Goal: Task Accomplishment & Management: Complete application form

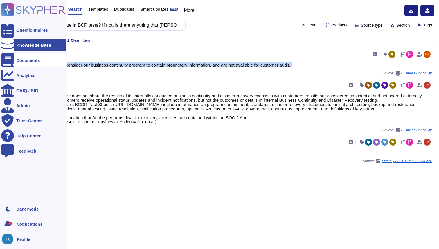
click at [18, 60] on div "Documents" at bounding box center [28, 60] width 24 height 4
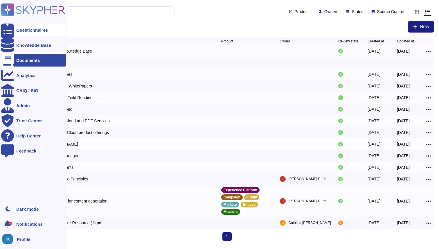
click at [28, 30] on div "Questionnaires" at bounding box center [32, 30] width 32 height 4
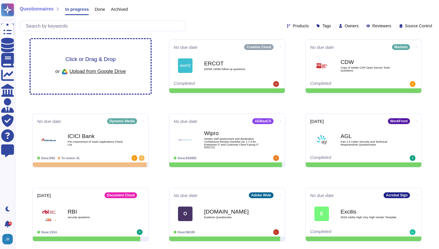
click at [95, 61] on span "Click or Drag & Drop" at bounding box center [90, 59] width 50 height 6
click at [90, 59] on span "Click or Drag & Drop" at bounding box center [90, 59] width 50 height 6
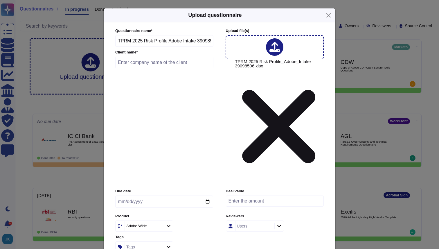
click at [174, 68] on input "text" at bounding box center [164, 63] width 98 height 12
type input "Target"
click at [209, 196] on input "date" at bounding box center [164, 202] width 98 height 12
type input "[DATE]"
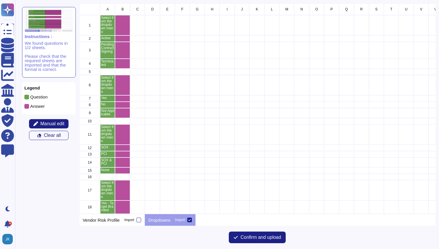
scroll to position [211, 357]
click at [243, 236] on span "Confirm and upload" at bounding box center [261, 237] width 41 height 5
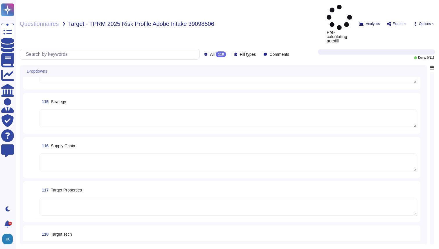
scroll to position [4629, 0]
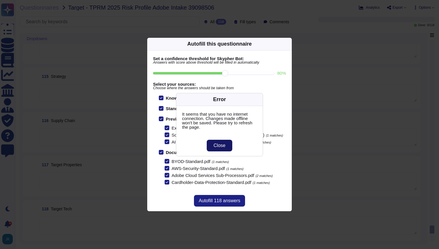
click at [230, 143] on button "Close" at bounding box center [220, 146] width 26 height 12
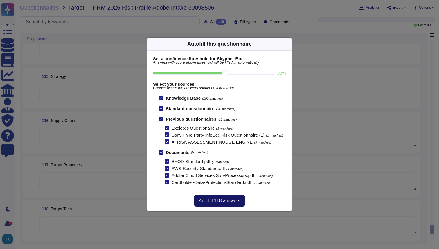
click at [217, 203] on span "Autofill 118 answers" at bounding box center [220, 201] width 42 height 5
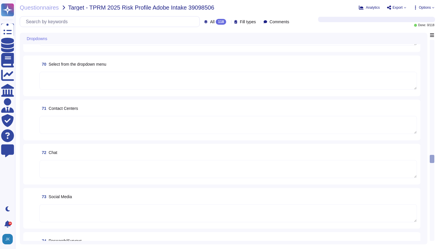
type textarea "Files are validated to ensure they have proper formats."
type textarea "Physical entry into the facility is controlled by two-factor authentication: a …"
type textarea "ADBE"
type textarea "Your POC for all communications is your account manager."
type textarea "Yes"
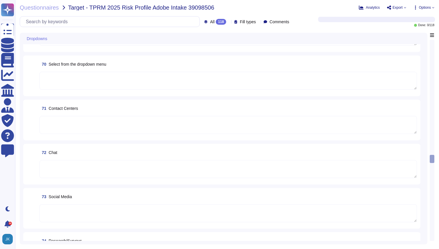
type textarea "The use of social media is covered in mandatory training for new hires. Adobe h…"
type textarea "Adobe's internal SPLC and vulnerability management processes include manual and…"
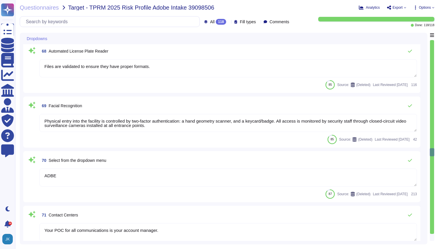
type textarea "When you register to use an Adobe application or website, create an Adobe ID, o…"
type textarea "ADBE"
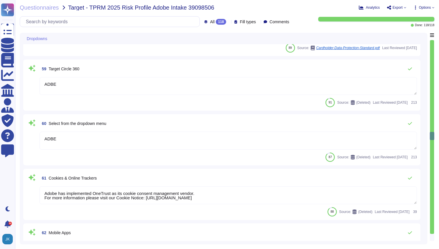
type textarea "Please see: [URL][DOMAIN_NAME]. Customers can subscribe to receive notification…"
type textarea "ADBE"
type textarea "Adobe Inc."
type textarea "Any card bearing the logos of any of the five members of the Payment Card Indus…"
type textarea "ADBE"
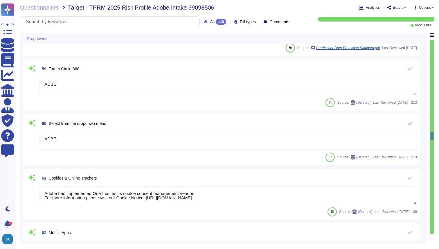
type textarea "ADBE"
type textarea "Adobe has implemented OneTrust as its cookie consent management vendor. For mor…"
type textarea "No"
type textarea "This is handled by the Technology Governance Risk and Compliance (TechGRC) team…"
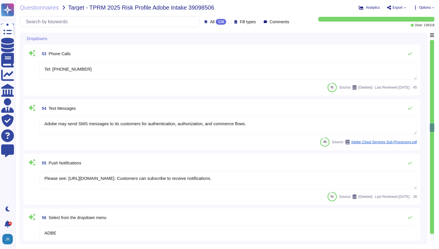
type textarea "Inbound emails go through spam, malware, phish, user impersonation, and domain …"
type textarea "Adobe provides a contact method for external parties to report incidents here: …"
type textarea "Tel: [PHONE_NUMBER]"
type textarea "Adobe may send SMS messages to its customers for authentication, authorization,…"
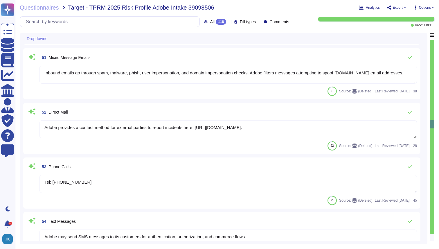
type textarea "Yes"
type textarea "ADBE"
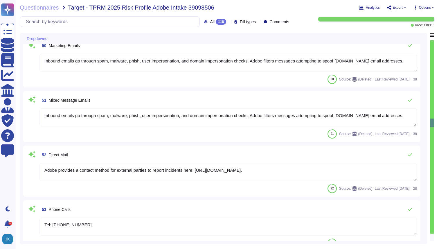
type textarea "Only organization owned equipment are permitted to connect from internal networ…"
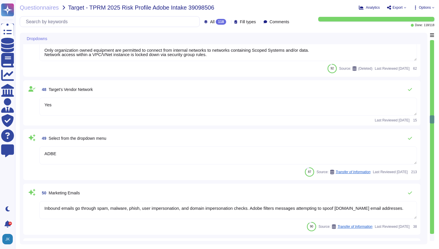
type textarea "Yes"
type textarea "Please see the Amazon Web Services data center controls here: [URL][DOMAIN_NAME]"
type textarea "Amazon RDS added"
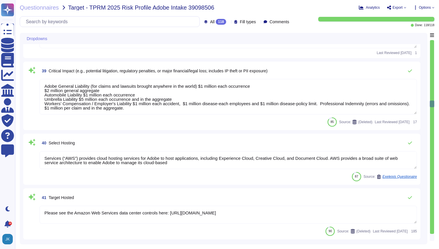
type textarea "ADBE"
type textarea "Yes"
type textarea "Adobe General Liability (for claims and lawsuits brought anywhere in the world)…"
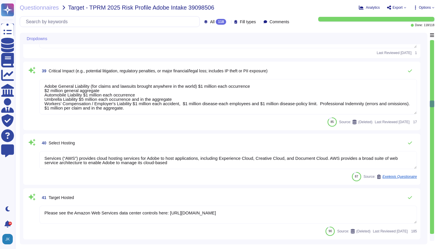
type textarea "Services (“AWS”) provides cloud hosting services for Adobe to host applications…"
type textarea "Please see the Amazon Web Services data center controls here: [URL][DOMAIN_NAME]"
type textarea "Please see: [URL][DOMAIN_NAME]"
type textarea "Adobe's Headquarters are located at [STREET_ADDRESS]. Adobe is a multi-national…"
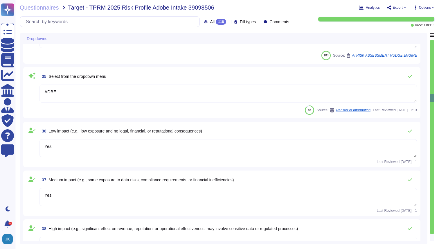
type textarea "ADBE"
type textarea "Yes"
type textarea "ADBE"
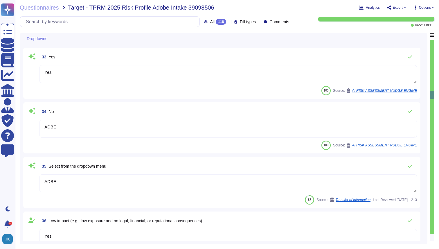
type textarea "ADBE"
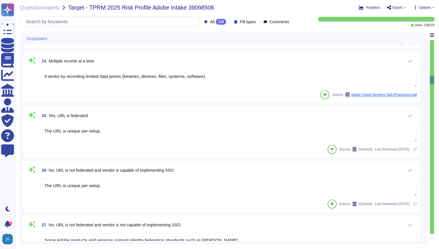
type textarea "ADBE"
type textarea "No"
type textarea "It works by recording limited data points (binaries, devices, files, systems, s…"
type textarea "The URL is unique per setup."
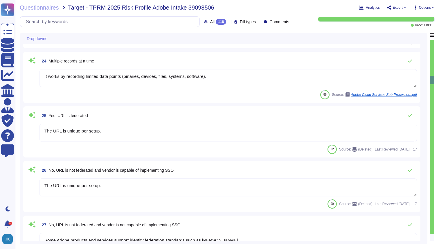
type textarea "The URL is unique per setup."
type textarea "Some Adobe products and services support identity federation standards such as …"
type textarea "ADBE"
type textarea "Yes"
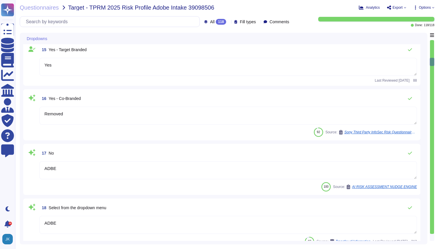
type textarea "Yes"
type textarea "Adobe Inc. receives Cardholder data from customers on a regular basis to provid…"
type textarea "ADBE"
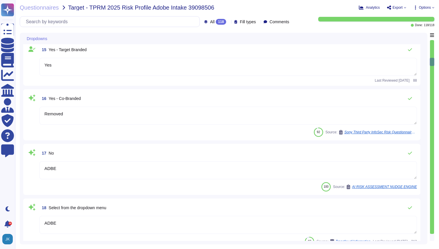
type textarea "Yes"
type textarea "Removed"
type textarea "ADBE"
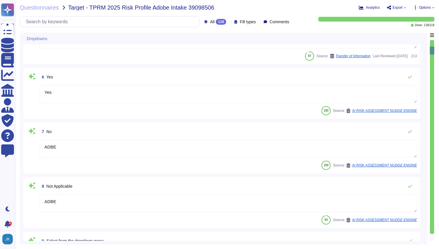
type textarea "Yes"
type textarea "The employee ceases working for Adobe."
type textarea "ADBE"
type textarea "Yes"
type textarea "ADBE"
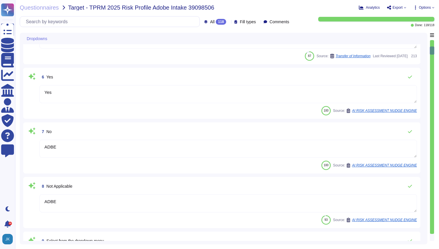
type textarea "ADBE"
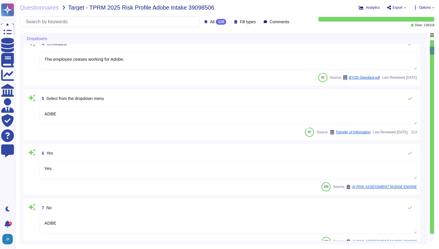
scroll to position [0, 0]
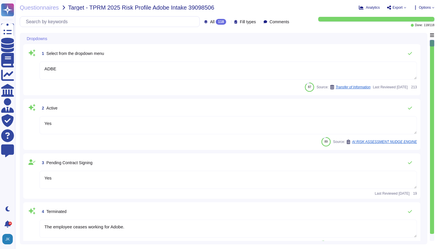
type textarea "ADBE"
type textarea "Yes"
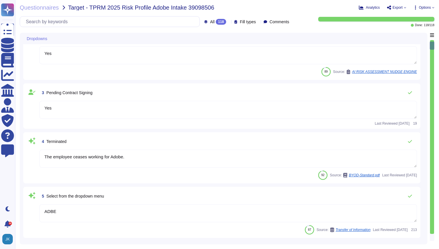
type textarea "ADBE"
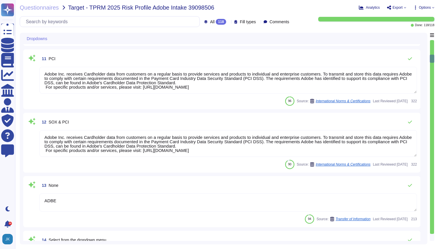
type textarea "Yes"
type textarea "Adobe Inc. receives Cardholder data from customers on a regular basis to provid…"
type textarea "ADBE"
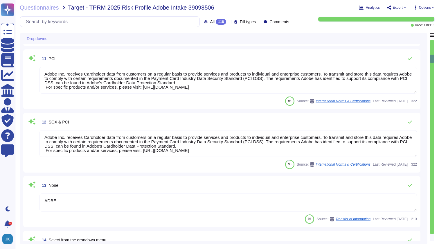
type textarea "Yes"
type textarea "Removed"
type textarea "ADBE"
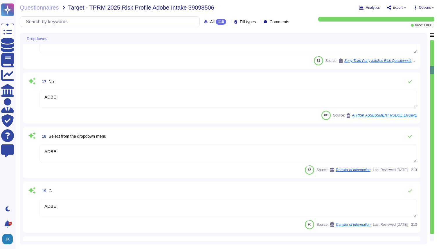
type textarea "ADBE"
type textarea "Yes"
type textarea "ADBE"
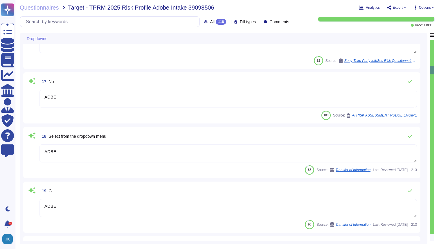
type textarea "No"
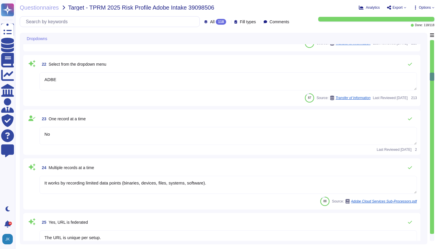
type textarea "It works by recording limited data points (binaries, devices, files, systems, s…"
type textarea "The URL is unique per setup."
type textarea "Some Adobe products and services support identity federation standards such as …"
type textarea "ADBE"
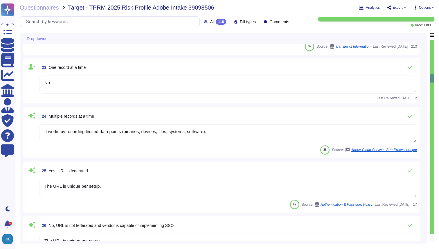
type textarea "Yes"
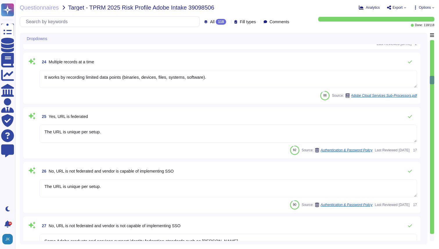
type textarea "ADBE"
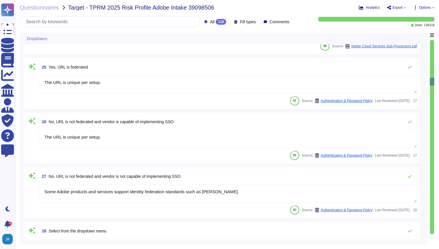
type textarea "ADBE"
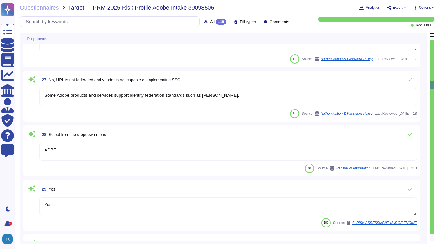
type textarea "ADBE"
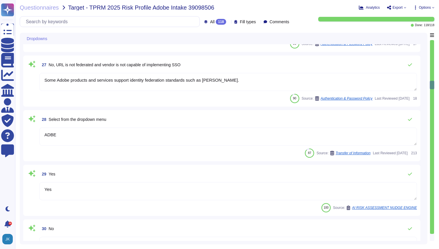
type textarea "Yes"
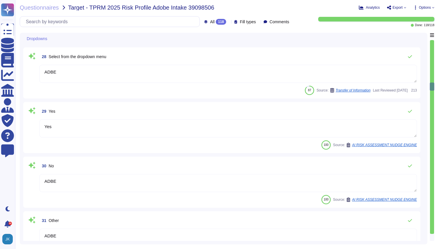
type textarea "ADBE"
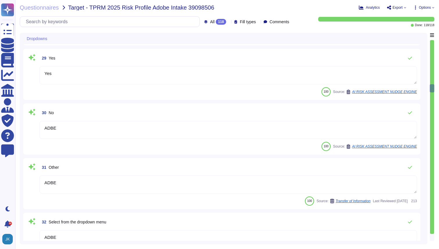
type textarea "ADBE"
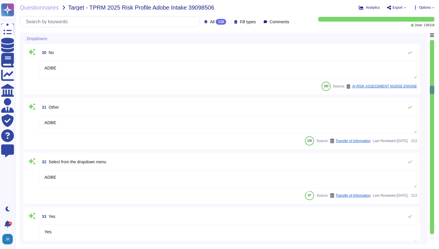
type textarea "Yes"
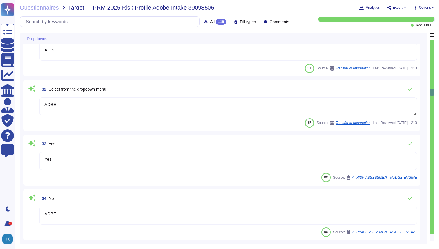
type textarea "Yes"
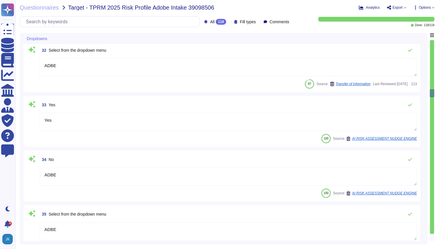
type textarea "Yes"
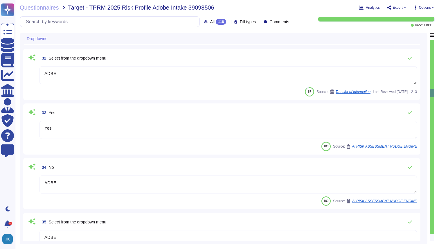
scroll to position [1582, 0]
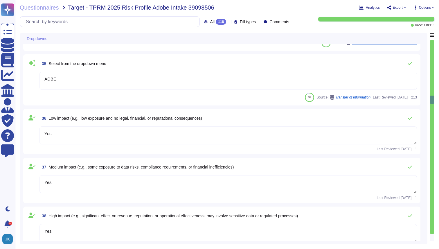
type textarea "Adobe General Liability (for claims and lawsuits brought anywhere in the world)…"
type textarea "Services (“AWS”) provides cloud hosting services for Adobe to host applications…"
type textarea "Please see the Amazon Web Services data center controls here: [URL][DOMAIN_NAME]"
type textarea "Please see: [URL][DOMAIN_NAME]"
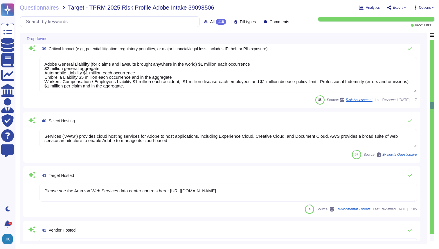
type textarea "Adobe's Headquarters are located at [STREET_ADDRESS]. Adobe is a multi-national…"
type textarea "Yes"
type textarea "Please see the Amazon Web Services data center controls here: [URL][DOMAIN_NAME]"
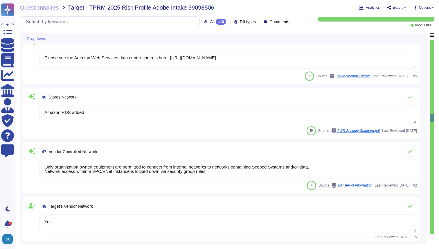
type textarea "Amazon RDS added"
type textarea "Only organization owned equipment are permitted to connect from internal networ…"
type textarea "Yes"
type textarea "ADBE"
type textarea "Inbound emails go through spam, malware, phish, user impersonation, and domain …"
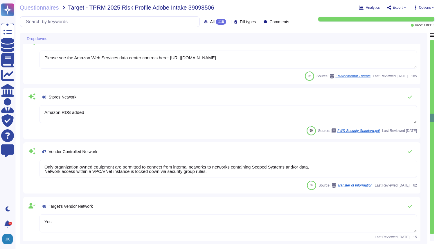
type textarea "Inbound emails go through spam, malware, phish, user impersonation, and domain …"
type textarea "Adobe provides a contact method for external parties to report incidents here: …"
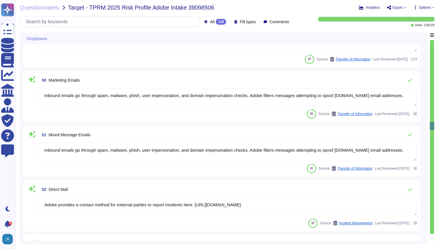
type textarea "Tel: [PHONE_NUMBER]"
type textarea "Adobe may send SMS messages to its customers for authentication, authorization,…"
type textarea "Please see: [URL][DOMAIN_NAME]. Customers can subscribe to receive notification…"
type textarea "ADBE"
type textarea "Adobe Inc."
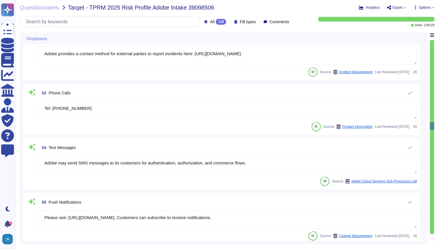
scroll to position [2799, 0]
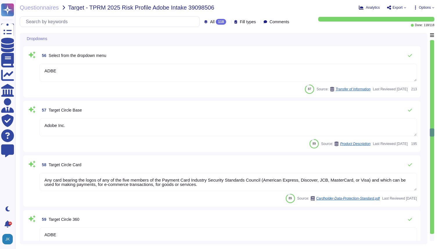
type textarea "Any card bearing the logos of any of the five members of the Payment Card Indus…"
type textarea "ADBE"
type textarea "Adobe has implemented OneTrust as its cookie consent management vendor. For mor…"
type textarea "No"
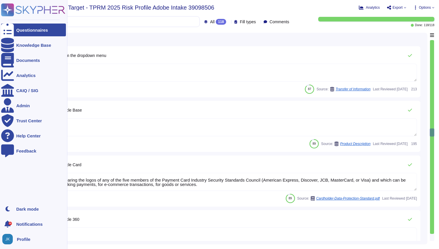
click at [28, 12] on icon at bounding box center [41, 10] width 50 height 8
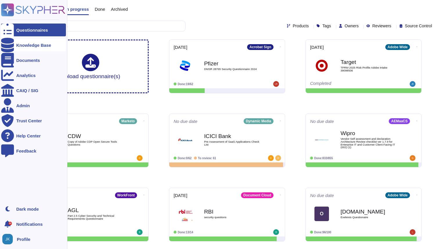
click at [8, 44] on icon at bounding box center [7, 45] width 13 height 15
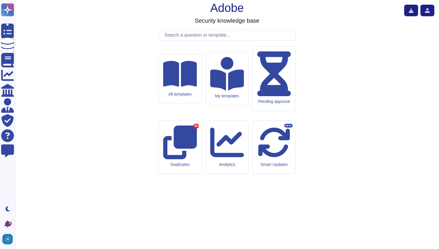
click at [204, 40] on input "text" at bounding box center [229, 35] width 134 height 10
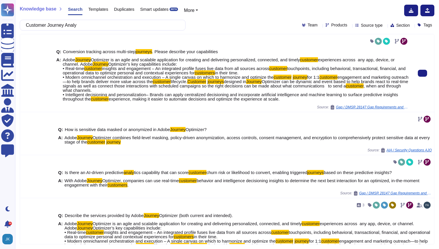
drag, startPoint x: 63, startPoint y: 60, endPoint x: 312, endPoint y: 100, distance: 251.9
click at [312, 100] on span "Adobe Journey Optimizer is an agile and scalable application for creating and d…" at bounding box center [236, 80] width 346 height 44
copy span "Lorem Ipsumdo Sitametco ad el seddo eiu temporin utlaboreetd mag aliquaen adm v…"
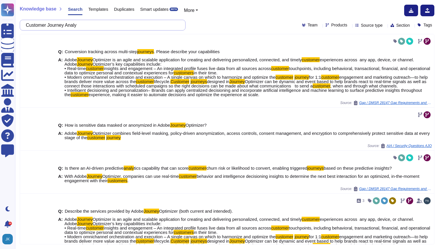
click at [103, 30] on input "Customer Journey Analy" at bounding box center [101, 25] width 157 height 10
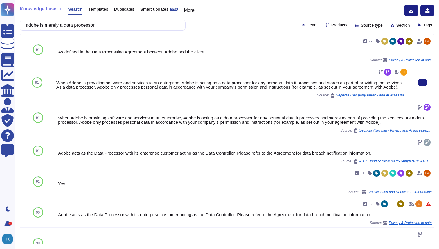
click at [129, 89] on div "When Adobe is providing software and services to an enterprise, Adobe is acting…" at bounding box center [232, 85] width 353 height 9
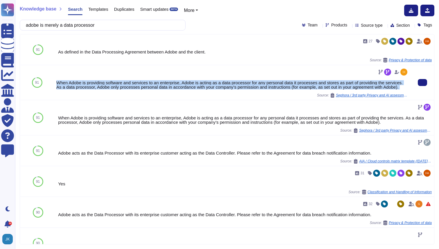
click at [129, 89] on div "When Adobe is providing software and services to an enterprise, Adobe is acting…" at bounding box center [232, 85] width 353 height 9
copy div "When Adobe is providing software and services to an enterprise, Adobe is acting…"
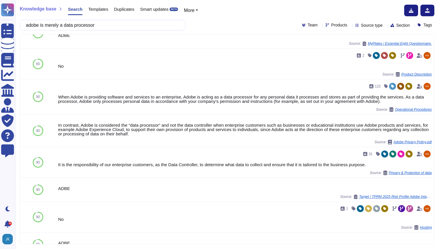
scroll to position [253, 0]
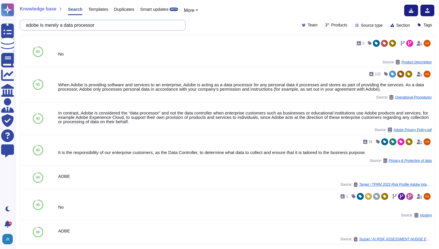
click at [107, 24] on input "adobe is merely a data processor" at bounding box center [101, 25] width 157 height 10
click at [106, 24] on input "adobe is merely a data processor" at bounding box center [101, 25] width 157 height 10
click at [105, 24] on input "adobe is merely a data processor" at bounding box center [101, 25] width 157 height 10
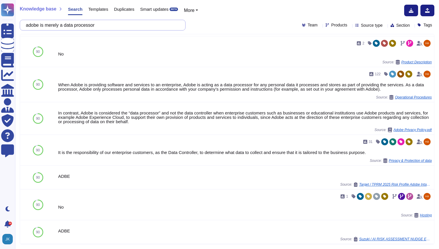
click at [105, 24] on input "adobe is merely a data processor" at bounding box center [101, 25] width 157 height 10
click at [124, 25] on input "adobe is merely a data processor" at bounding box center [101, 25] width 157 height 10
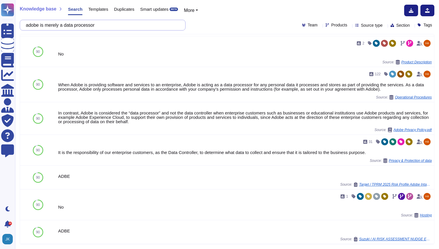
paste input "Please describe in detail how an employee of the vendor can view Target data. A…"
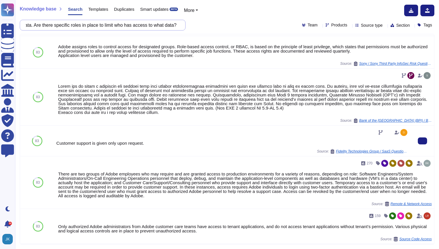
scroll to position [433, 0]
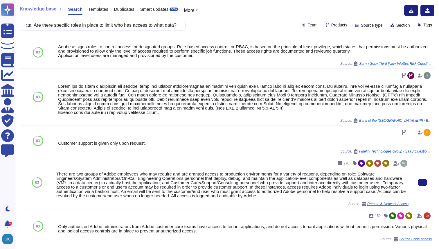
type input "Please describe in detail how an employee of the vendor can view Target data. A…"
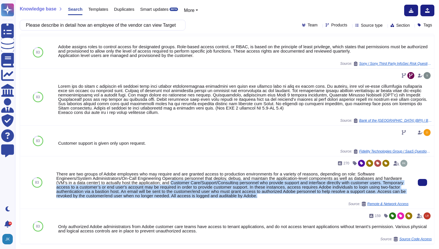
drag, startPoint x: 195, startPoint y: 182, endPoint x: 322, endPoint y: 197, distance: 127.8
click at [322, 197] on div "There are two groups of Adobe employees who may require and are granted access …" at bounding box center [232, 185] width 353 height 26
copy div "Customer Care/Support/Consulting personnel who provide support and interface di…"
